Goal: Check status: Check status

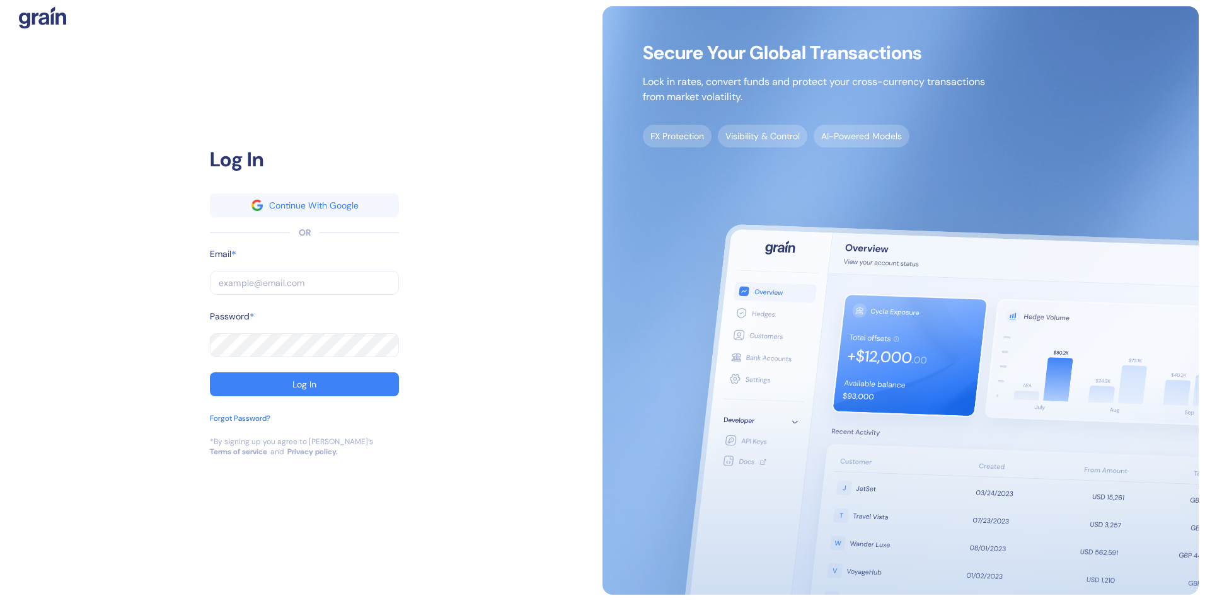
type input "[EMAIL_ADDRESS][PERSON_NAME][PERSON_NAME][DOMAIN_NAME]"
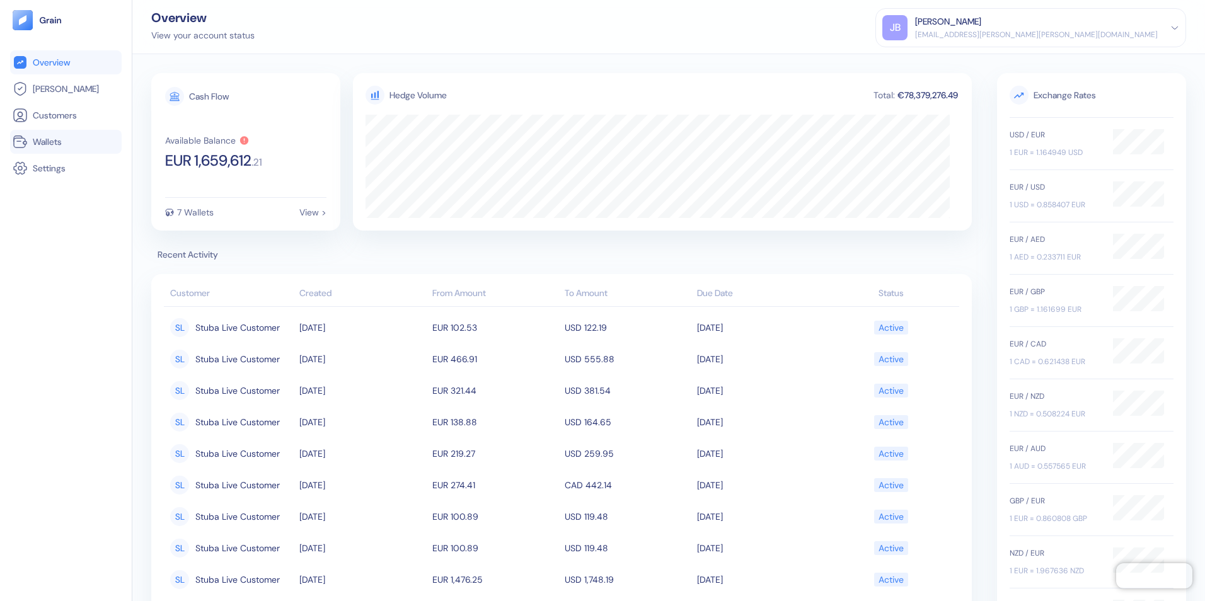
click at [57, 142] on span "Wallets" at bounding box center [47, 141] width 29 height 13
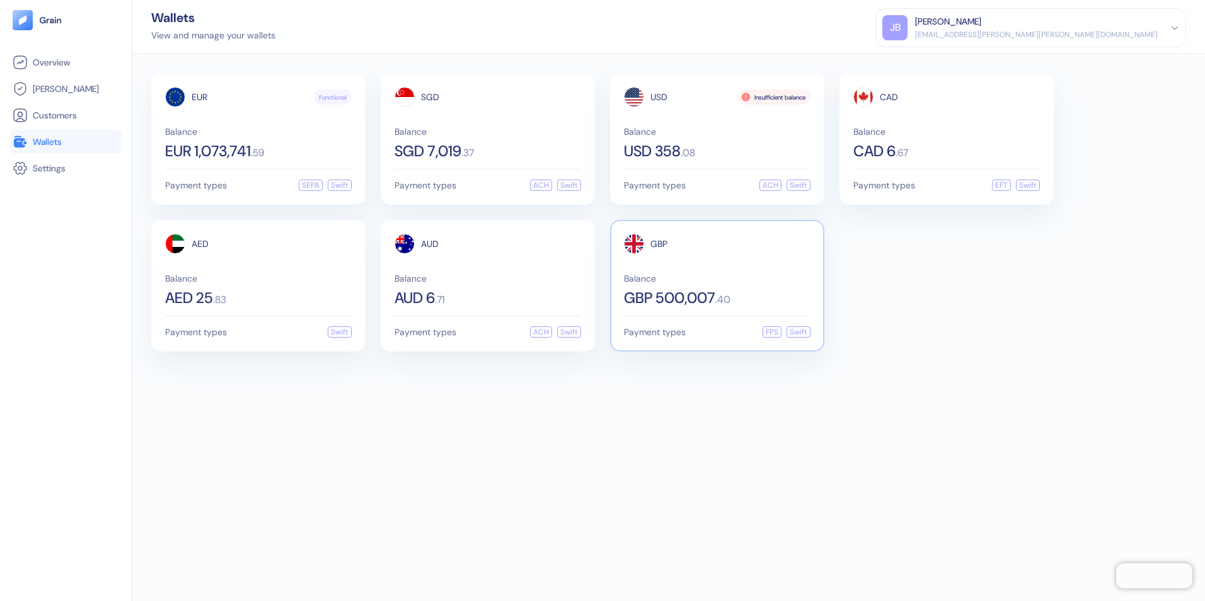
click at [762, 283] on div "Balance GBP 500,007 . 40" at bounding box center [717, 290] width 186 height 32
